Goal: Information Seeking & Learning: Learn about a topic

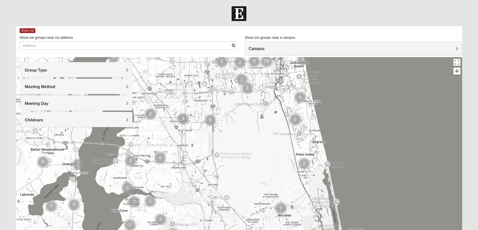
drag, startPoint x: 238, startPoint y: 212, endPoint x: 264, endPoint y: 114, distance: 101.7
click at [264, 114] on div at bounding box center [239, 157] width 446 height 201
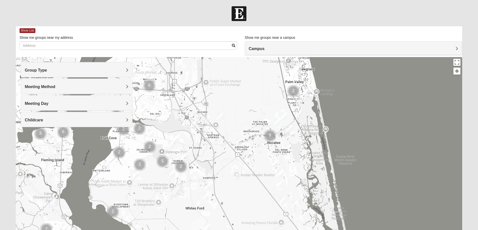
drag, startPoint x: 260, startPoint y: 188, endPoint x: 249, endPoint y: 114, distance: 74.6
click at [249, 114] on div at bounding box center [239, 157] width 446 height 201
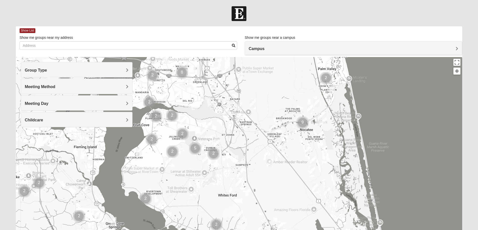
drag, startPoint x: 258, startPoint y: 151, endPoint x: 294, endPoint y: 156, distance: 36.9
click at [294, 156] on div at bounding box center [239, 157] width 446 height 201
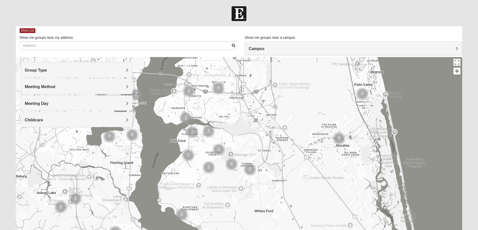
drag, startPoint x: 216, startPoint y: 157, endPoint x: 248, endPoint y: 172, distance: 35.0
click at [248, 172] on img "Cluster of 2 groups" at bounding box center [249, 169] width 13 height 13
click at [239, 147] on img "Mixed Chung 32259" at bounding box center [240, 148] width 6 height 8
click at [238, 146] on img "Mixed Chung 32259" at bounding box center [240, 148] width 6 height 8
click at [276, 153] on div "Mixed [PERSON_NAME] 32259 [DATE] PM Mixed Group In Person No Childcare Learn Mo…" at bounding box center [239, 157] width 446 height 201
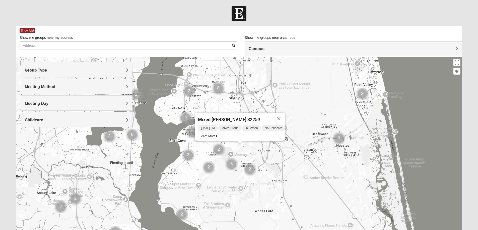
click at [282, 116] on button "Close" at bounding box center [279, 119] width 12 height 12
click at [176, 169] on img "Mixed Otts 32259" at bounding box center [175, 168] width 6 height 8
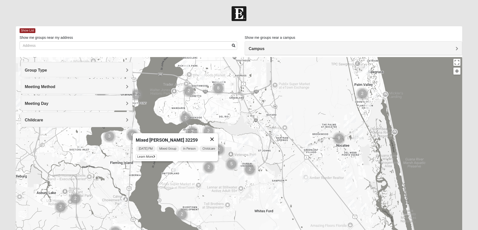
click at [214, 135] on button "Close" at bounding box center [212, 139] width 12 height 12
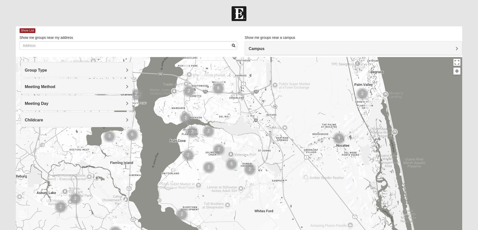
click at [202, 176] on img "Mens Cathcart 32259" at bounding box center [205, 177] width 6 height 8
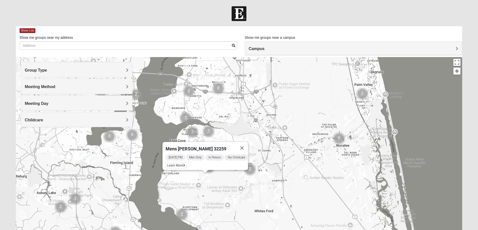
click at [244, 145] on button "Close" at bounding box center [242, 148] width 12 height 12
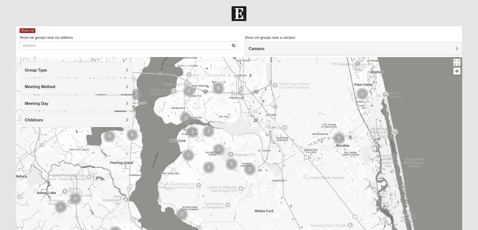
click at [240, 176] on img "Mens McClafferty 32095" at bounding box center [241, 176] width 6 height 8
click at [282, 145] on button "Close" at bounding box center [278, 147] width 12 height 12
click at [253, 159] on img "Womens Caro 32259" at bounding box center [254, 159] width 6 height 8
click at [296, 127] on button "Close" at bounding box center [293, 130] width 12 height 12
click at [249, 142] on div "To navigate, press the arrow keys." at bounding box center [239, 157] width 446 height 201
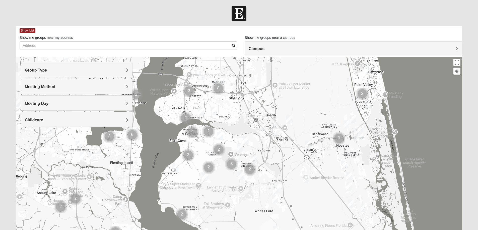
click at [247, 141] on img "Womens Urbanski 32259" at bounding box center [245, 141] width 6 height 8
click at [286, 108] on button "Close" at bounding box center [285, 112] width 12 height 12
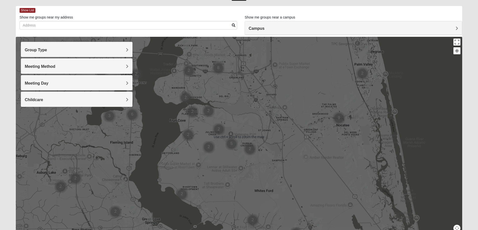
scroll to position [25, 0]
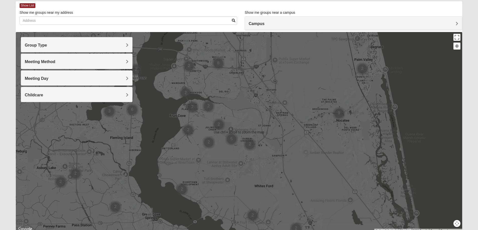
click at [251, 145] on img "Cluster of 2 groups" at bounding box center [249, 144] width 13 height 13
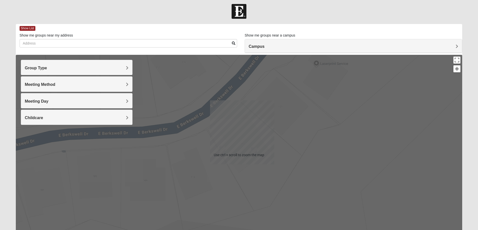
scroll to position [0, 0]
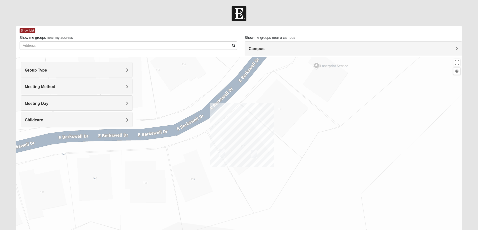
click at [93, 67] on div "Group Type" at bounding box center [76, 69] width 111 height 15
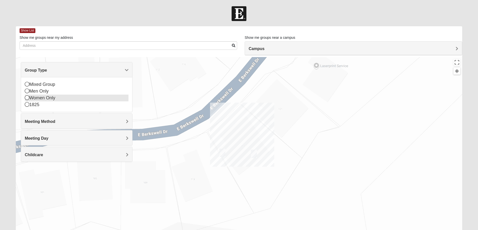
click at [28, 97] on icon at bounding box center [27, 98] width 5 height 5
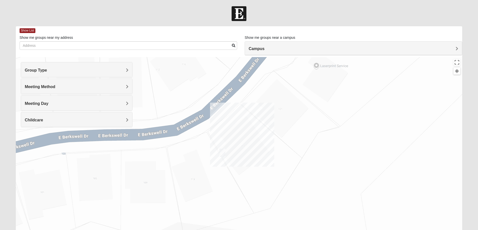
click at [64, 85] on h4 "Meeting Method" at bounding box center [77, 86] width 104 height 5
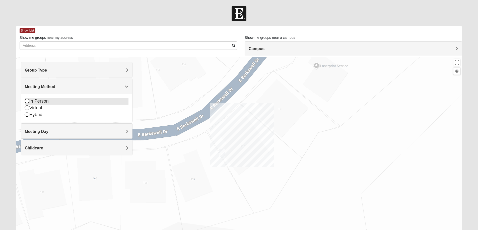
click at [26, 101] on icon at bounding box center [27, 101] width 5 height 5
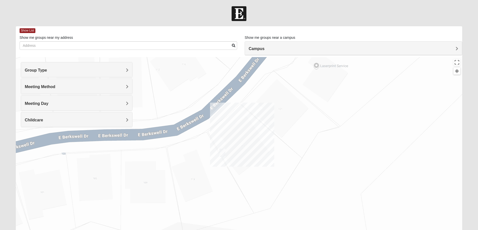
click at [43, 104] on span "Meeting Day" at bounding box center [37, 104] width 24 height 4
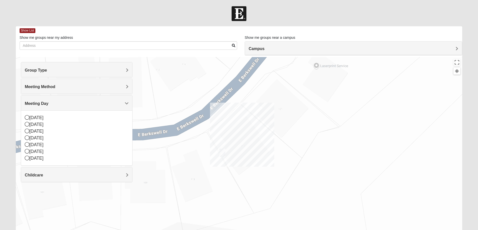
click at [84, 175] on h4 "Childcare" at bounding box center [77, 175] width 104 height 5
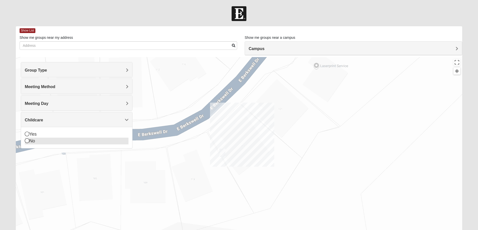
click at [28, 142] on icon at bounding box center [27, 141] width 5 height 5
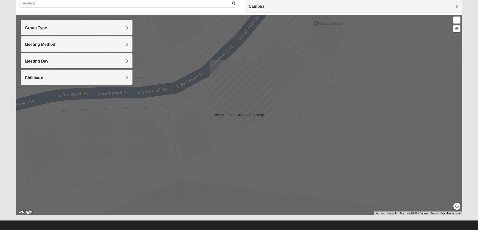
scroll to position [46, 0]
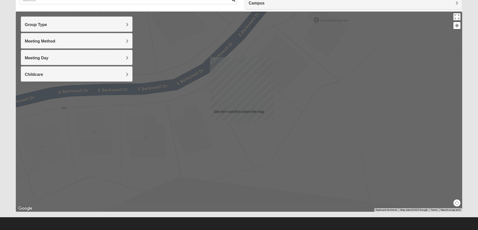
click at [200, 141] on div "To navigate, press the arrow keys." at bounding box center [239, 112] width 446 height 201
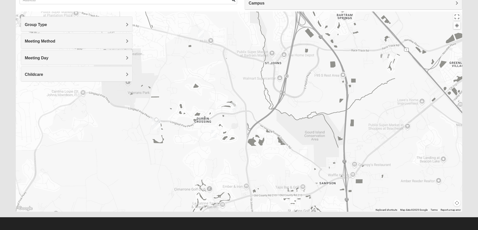
click at [234, 106] on img "Womens Caro 32259" at bounding box center [234, 106] width 6 height 8
click at [216, 133] on img "Womens Pline 32259" at bounding box center [214, 134] width 6 height 8
click at [201, 33] on img "Womens Urbanski 32259" at bounding box center [201, 34] width 6 height 8
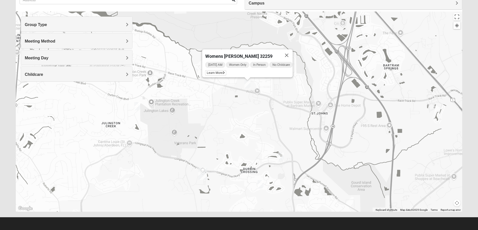
drag, startPoint x: 207, startPoint y: 93, endPoint x: 253, endPoint y: 113, distance: 50.9
click at [253, 113] on div "Womens [PERSON_NAME] 32259 [DATE] AM Women Only In Person No Childcare Learn Mo…" at bounding box center [239, 112] width 446 height 201
click at [251, 71] on div "[DATE] AM Women Only In Person No Childcare Learn More" at bounding box center [248, 69] width 87 height 16
click at [218, 70] on span "Learn More" at bounding box center [215, 72] width 21 height 5
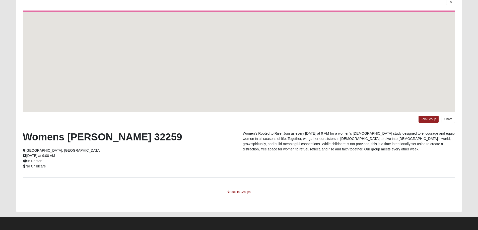
scroll to position [24, 0]
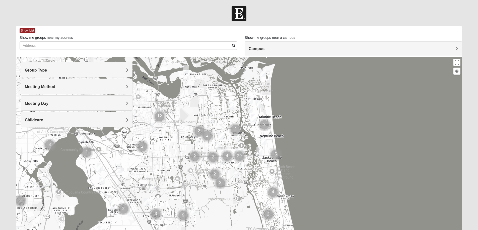
drag, startPoint x: 0, startPoint y: 0, endPoint x: 207, endPoint y: 187, distance: 279.4
click at [202, 103] on div at bounding box center [239, 157] width 446 height 201
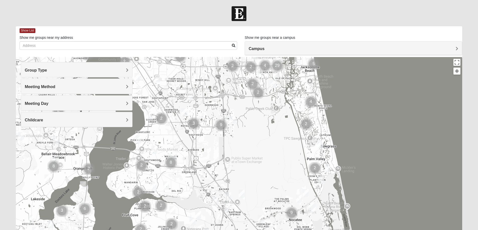
drag, startPoint x: 158, startPoint y: 185, endPoint x: 197, endPoint y: 107, distance: 86.4
click at [196, 93] on div at bounding box center [239, 157] width 446 height 201
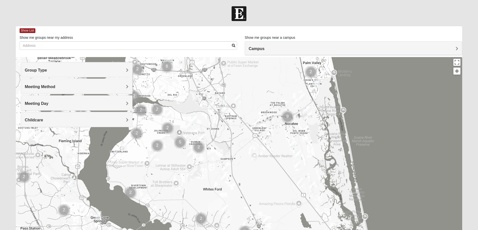
drag, startPoint x: 218, startPoint y: 167, endPoint x: 214, endPoint y: 72, distance: 94.3
click at [214, 72] on div at bounding box center [239, 157] width 446 height 201
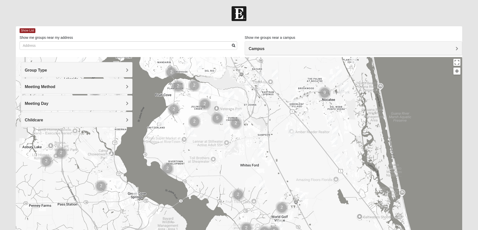
drag, startPoint x: 206, startPoint y: 118, endPoint x: 244, endPoint y: 96, distance: 44.2
click at [244, 96] on div at bounding box center [239, 157] width 446 height 201
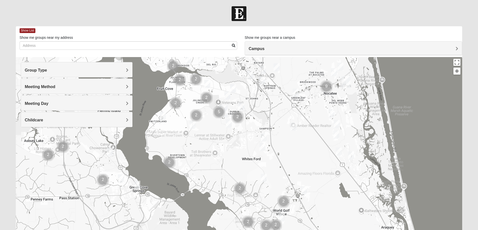
drag, startPoint x: 240, startPoint y: 159, endPoint x: 241, endPoint y: 152, distance: 7.5
click at [241, 152] on div at bounding box center [239, 157] width 446 height 201
click at [226, 95] on img "Mixed Chung 32259" at bounding box center [227, 96] width 6 height 8
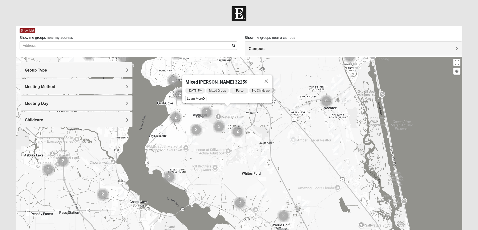
click at [162, 131] on img "Mixed Otts 32259" at bounding box center [163, 131] width 6 height 8
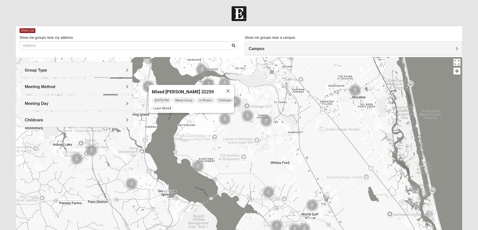
drag, startPoint x: 170, startPoint y: 154, endPoint x: 198, endPoint y: 143, distance: 30.5
click at [198, 143] on div "Mixed Otts 32259 Friday PM Mixed Group In Person Childcare Learn More" at bounding box center [239, 157] width 446 height 201
click at [291, 150] on img "Mixed Stevens 32092" at bounding box center [291, 151] width 6 height 8
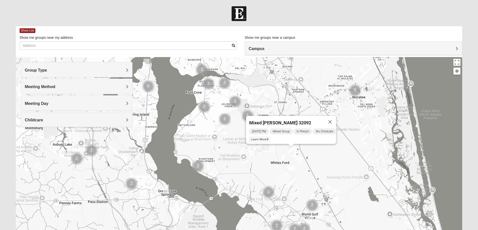
click at [292, 183] on img "Mixed Land 32092" at bounding box center [292, 182] width 6 height 8
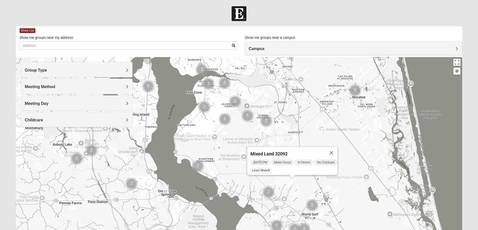
click at [331, 194] on img "Mixed Owen/Monk 32095" at bounding box center [332, 194] width 6 height 8
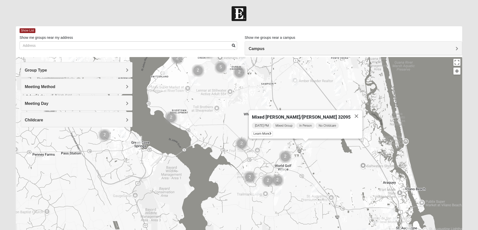
drag, startPoint x: 302, startPoint y: 197, endPoint x: 280, endPoint y: 173, distance: 32.7
click at [277, 149] on div "Mixed Owen/Monk 32095 Tuesday PM Mixed Group In Person No Childcare Learn More" at bounding box center [239, 157] width 446 height 201
click at [278, 192] on img "Mixed Longacre 32092" at bounding box center [278, 192] width 6 height 8
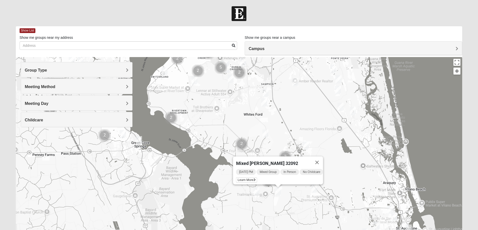
click at [315, 188] on img "Mixed Jakubowski 32092" at bounding box center [314, 189] width 6 height 8
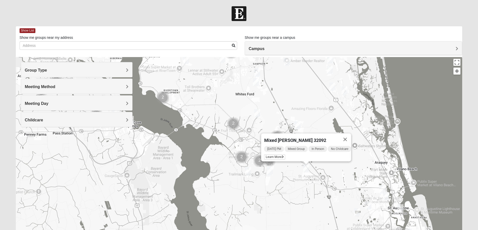
drag, startPoint x: 308, startPoint y: 196, endPoint x: 299, endPoint y: 176, distance: 22.0
click at [299, 176] on div "Mixed Jakubowski 32092 Thursday PM Mixed Group In Person No Childcare Learn More" at bounding box center [239, 157] width 446 height 201
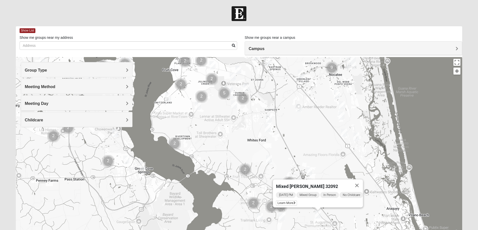
drag, startPoint x: 295, startPoint y: 178, endPoint x: 308, endPoint y: 198, distance: 23.8
click at [308, 226] on div "Mixed Jakubowski 32092 Thursday PM Mixed Group In Person No Childcare Learn More" at bounding box center [239, 157] width 446 height 201
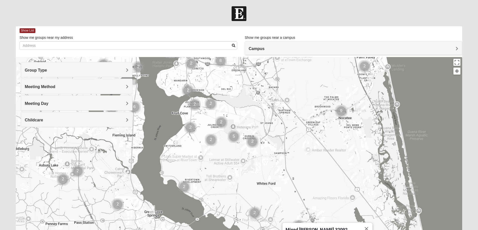
drag, startPoint x: 300, startPoint y: 157, endPoint x: 305, endPoint y: 192, distance: 34.7
click at [305, 192] on div "Mixed Jakubowski 32092 Thursday PM Mixed Group In Person No Childcare Learn More" at bounding box center [239, 157] width 446 height 201
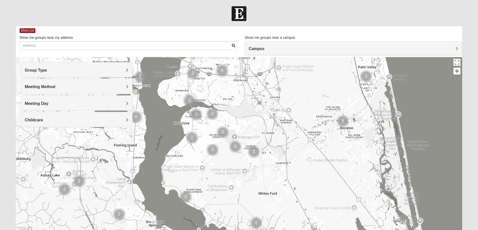
click at [312, 161] on img "Mixed Schueren 32095" at bounding box center [310, 161] width 6 height 8
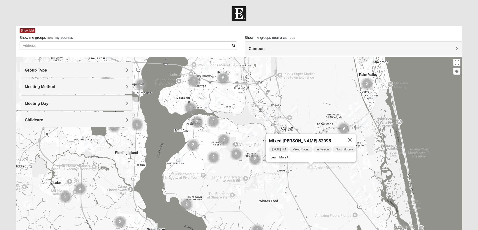
drag, startPoint x: 313, startPoint y: 170, endPoint x: 314, endPoint y: 179, distance: 8.6
click at [314, 179] on div "Mixed Schueren 32095 Thursday PM Mixed Group In Person No Childcare Learn More" at bounding box center [239, 157] width 446 height 201
click at [292, 108] on img "Mixed Remley 32081" at bounding box center [294, 110] width 6 height 8
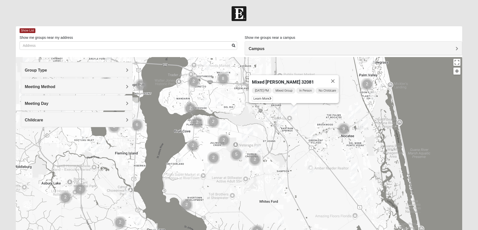
click at [280, 110] on img "Mixed Reed/Tabak 32258" at bounding box center [280, 113] width 6 height 8
click at [265, 117] on img "Online Mixed Krause/Chasten 32258" at bounding box center [267, 118] width 6 height 8
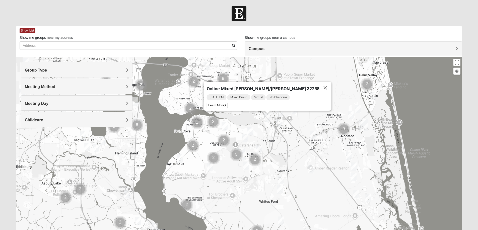
click at [205, 102] on img "1825 Mixed Lloyd 32223" at bounding box center [206, 102] width 6 height 8
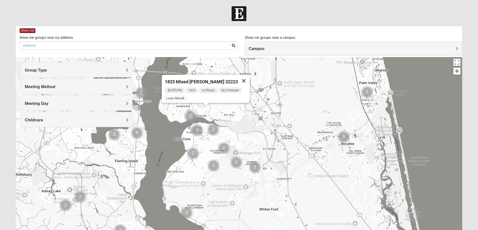
click at [242, 78] on button "Close" at bounding box center [243, 81] width 12 height 12
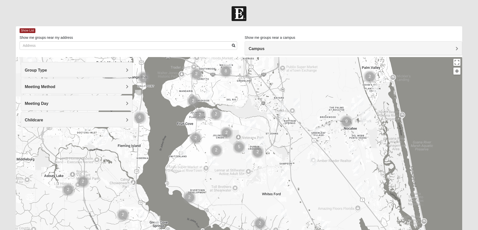
drag, startPoint x: 231, startPoint y: 197, endPoint x: 235, endPoint y: 174, distance: 23.2
click at [235, 174] on div at bounding box center [239, 157] width 446 height 201
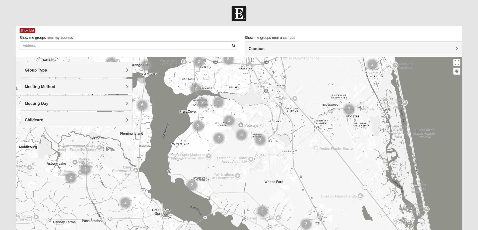
click at [242, 135] on img "Cluster of 5 groups" at bounding box center [241, 135] width 13 height 13
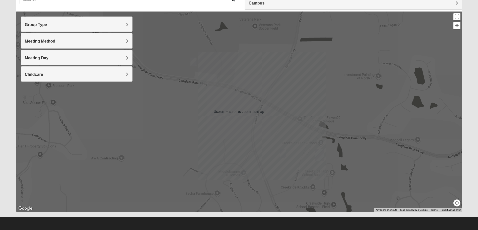
scroll to position [21, 0]
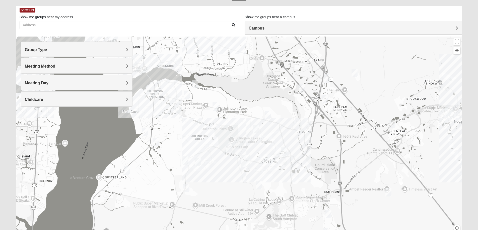
click at [277, 168] on div "To navigate, press the arrow keys." at bounding box center [239, 137] width 446 height 201
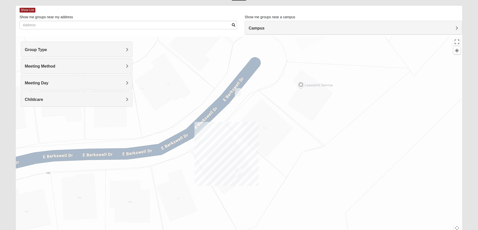
click at [239, 92] on img "Womens Pline 32259" at bounding box center [238, 92] width 6 height 8
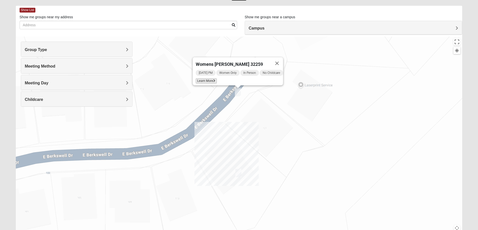
click at [200, 78] on span "Learn More" at bounding box center [206, 80] width 21 height 5
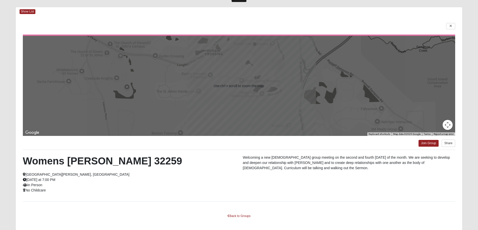
scroll to position [0, 0]
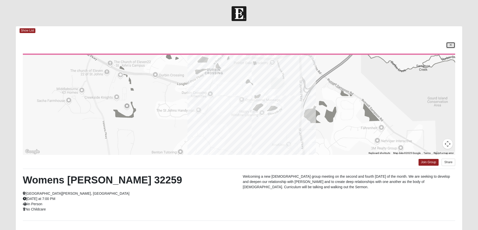
click at [450, 45] on icon at bounding box center [450, 45] width 2 height 3
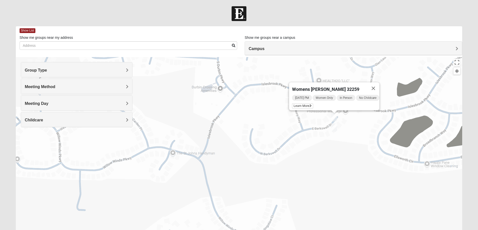
drag, startPoint x: 407, startPoint y: 95, endPoint x: 357, endPoint y: 130, distance: 61.1
click at [357, 130] on div "Womens Pline 32259 Wednesday PM Women Only In Person No Childcare Learn More" at bounding box center [239, 157] width 446 height 201
click at [332, 128] on img "Mixed Pline/Wednesday 32259" at bounding box center [333, 128] width 6 height 8
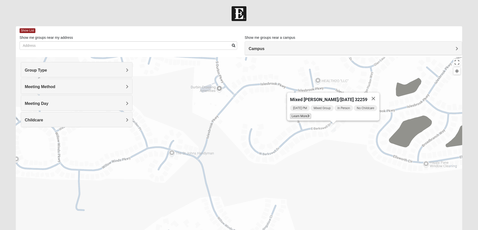
click at [302, 114] on span "Learn More" at bounding box center [300, 116] width 21 height 5
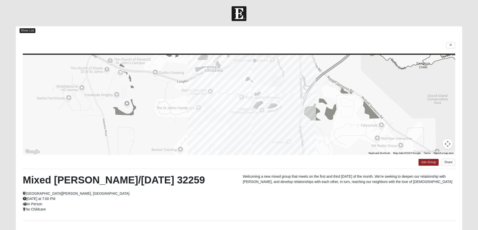
click at [28, 30] on span "Show List" at bounding box center [28, 30] width 16 height 5
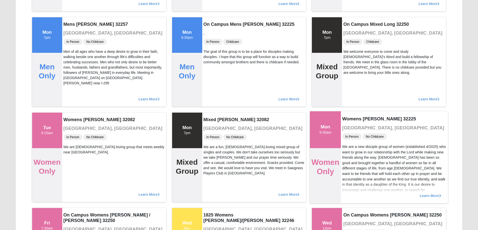
scroll to position [150, 0]
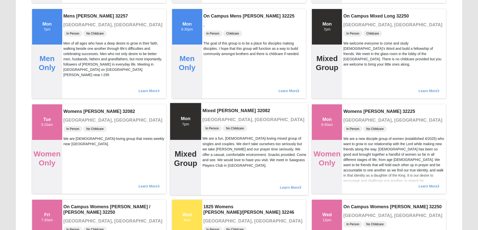
click at [290, 185] on span "Learn More" at bounding box center [291, 185] width 22 height 0
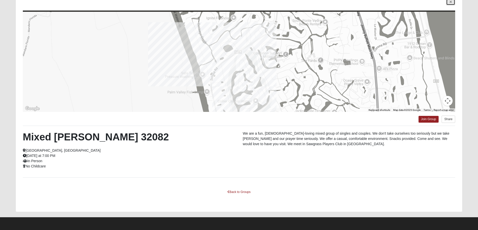
click at [449, 2] on link at bounding box center [450, 2] width 9 height 6
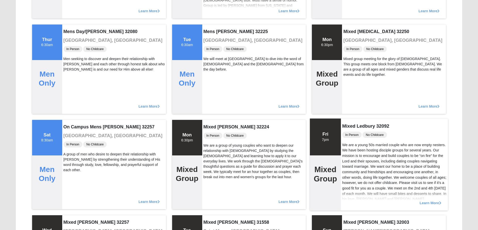
scroll to position [1497, 0]
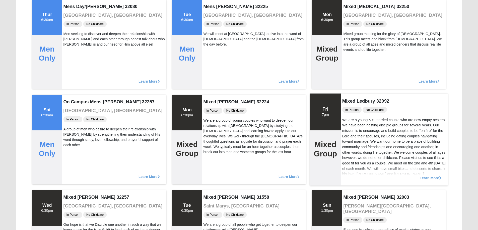
click at [430, 175] on span "Learn More" at bounding box center [430, 175] width 22 height 0
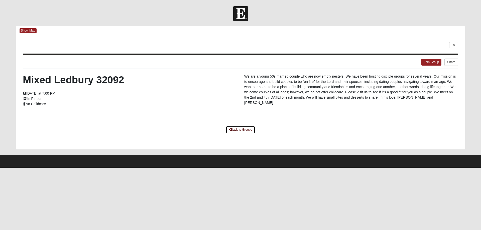
click at [241, 129] on link "Back to Groups" at bounding box center [241, 130] width 30 height 8
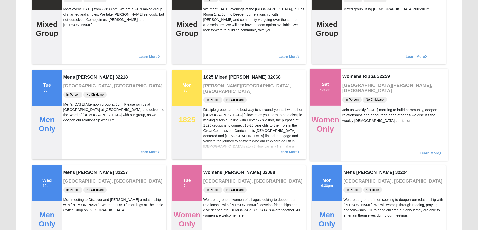
scroll to position [3059, 0]
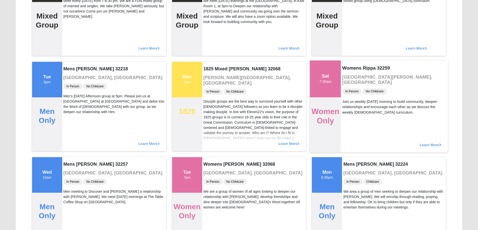
drag, startPoint x: 423, startPoint y: 145, endPoint x: 436, endPoint y: 118, distance: 30.5
click at [436, 118] on div "Womens Rippa 32259 St Johns, FL In Person No Childcare Join us weekly on Saturd…" at bounding box center [394, 106] width 107 height 92
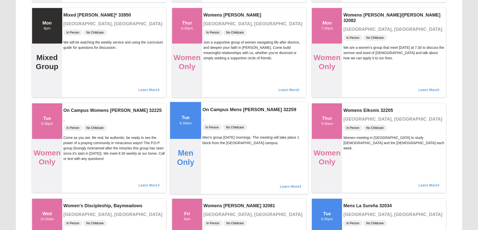
scroll to position [6268, 0]
